Goal: Find specific page/section: Find specific page/section

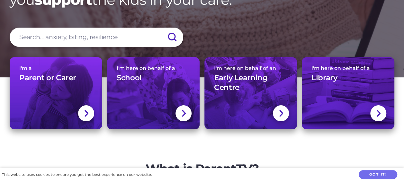
scroll to position [58, 0]
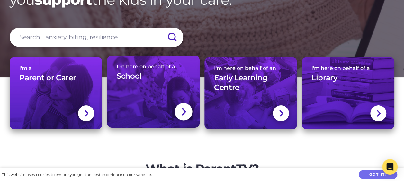
click at [182, 111] on img at bounding box center [183, 111] width 5 height 9
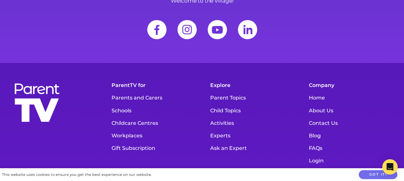
scroll to position [2660, 0]
click at [126, 104] on link "Schools" at bounding box center [152, 110] width 89 height 13
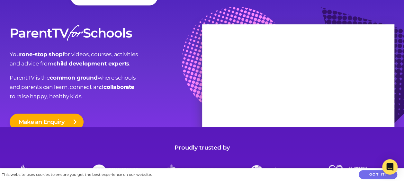
scroll to position [18, 0]
